Goal: Use online tool/utility: Utilize a website feature to perform a specific function

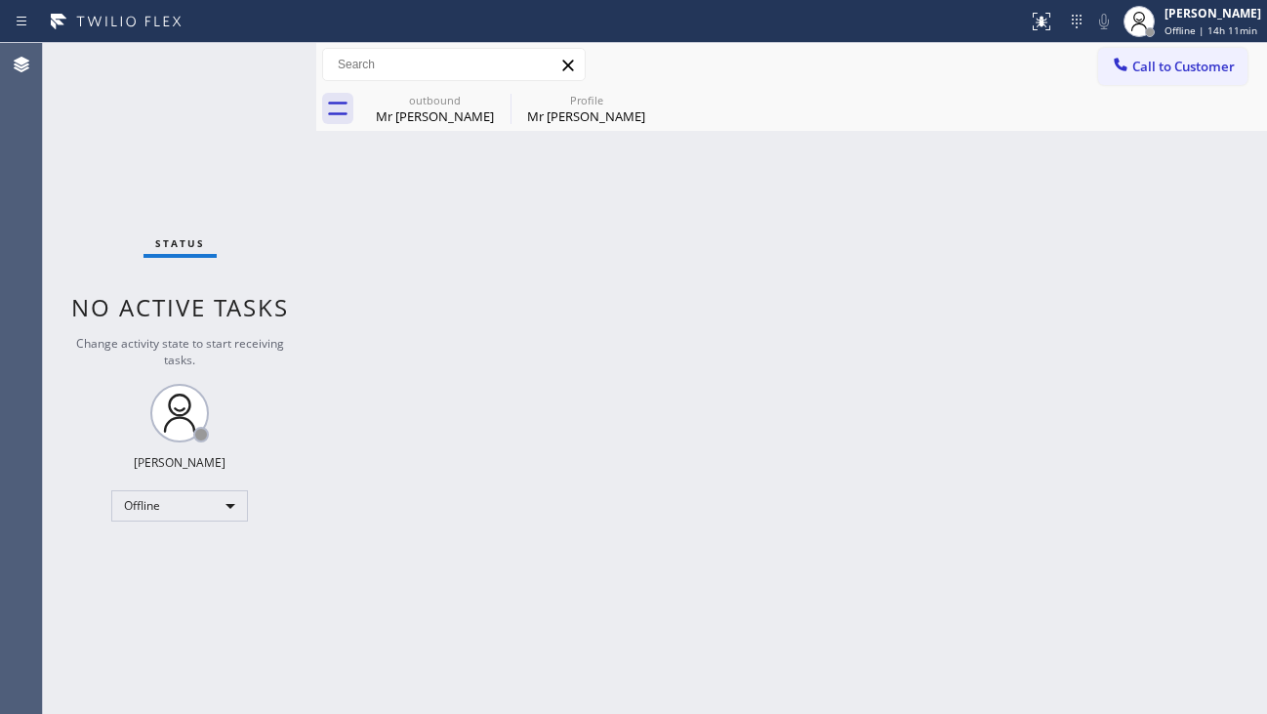
click at [567, 64] on icon at bounding box center [567, 65] width 11 height 11
click at [494, 97] on icon at bounding box center [497, 99] width 23 height 23
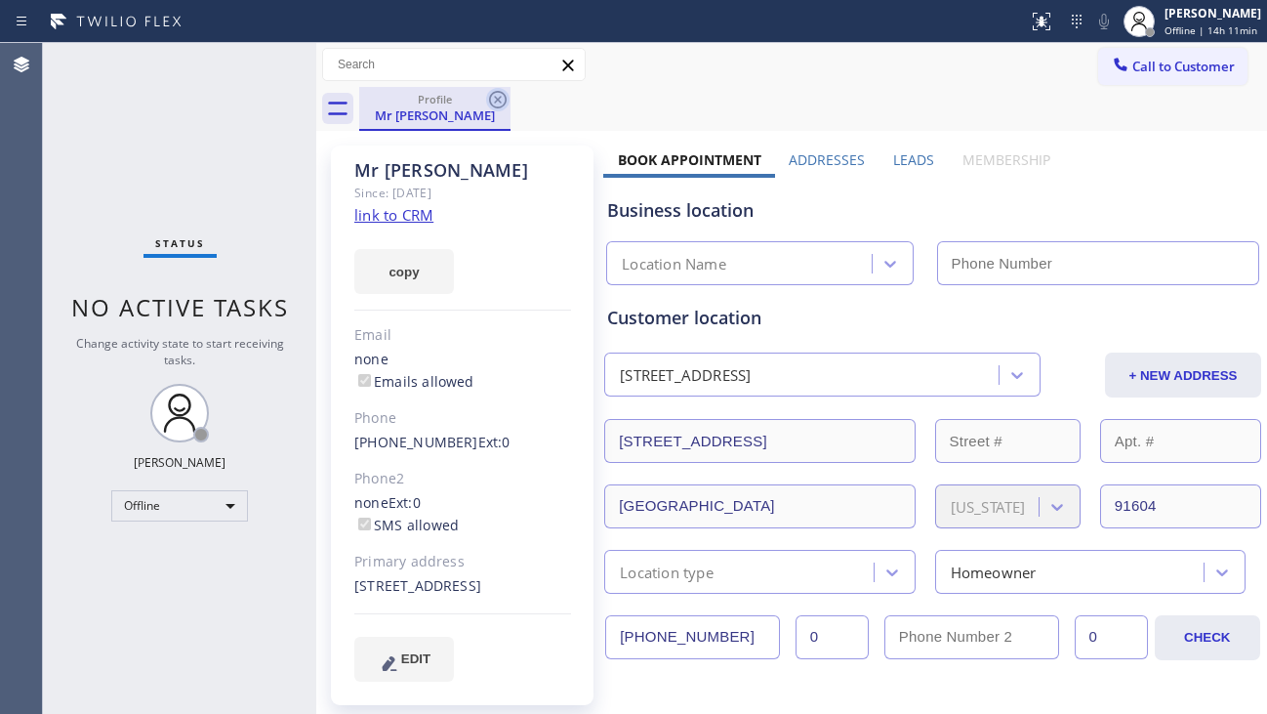
click at [493, 99] on icon at bounding box center [497, 99] width 23 height 23
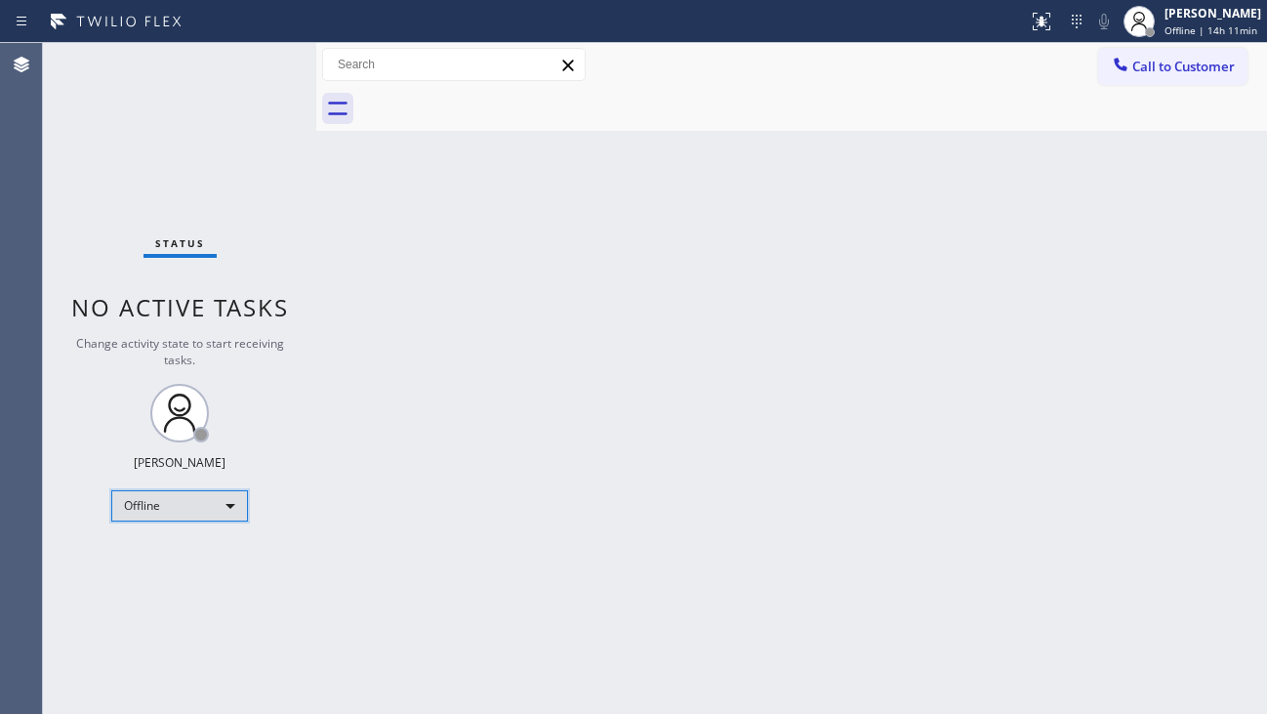
click at [203, 513] on div "Offline" at bounding box center [179, 505] width 137 height 31
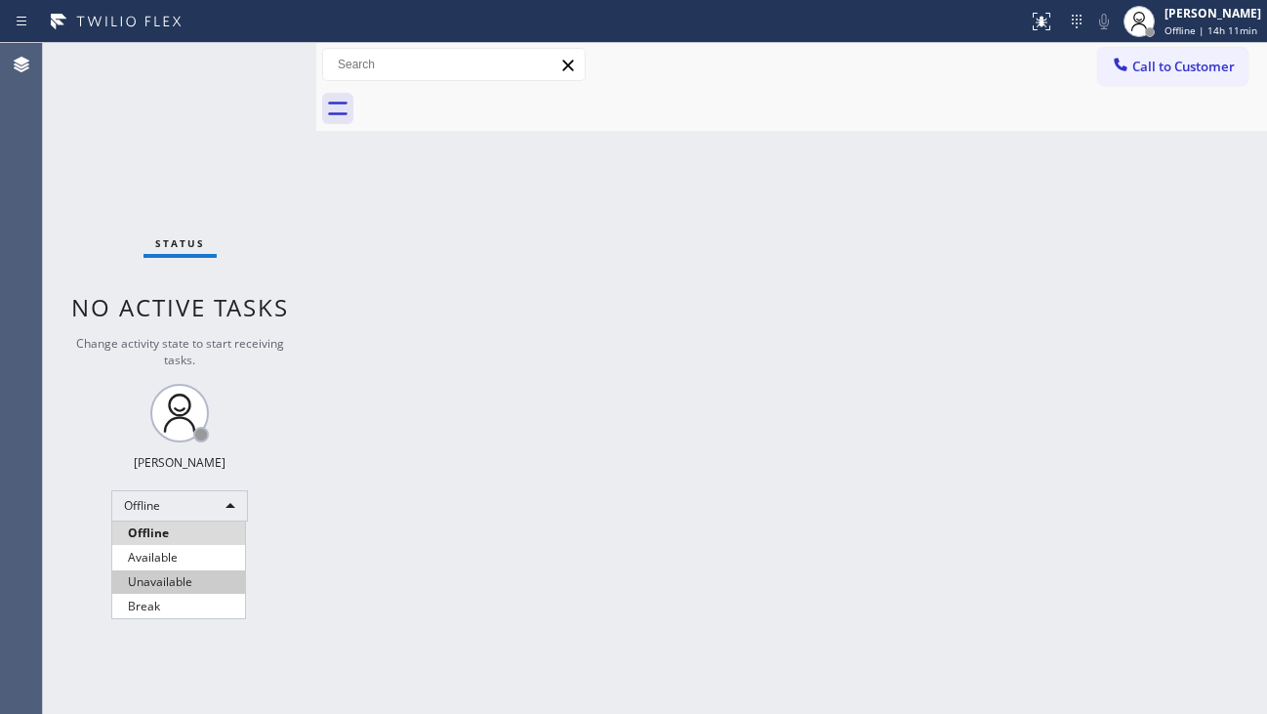
click at [172, 578] on li "Unavailable" at bounding box center [178, 581] width 133 height 23
click at [358, 520] on div "Back to Dashboard Change Sender ID Customers Technicians Select a contact Outbo…" at bounding box center [791, 378] width 951 height 671
